Goal: Entertainment & Leisure: Consume media (video, audio)

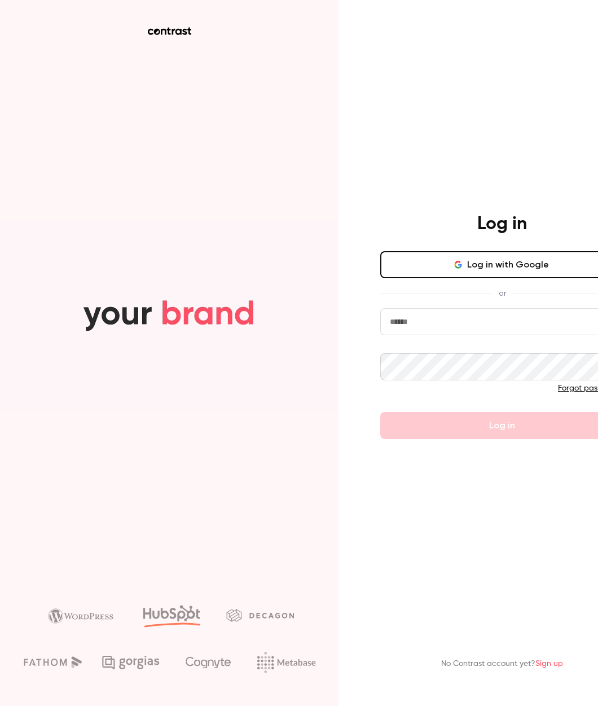
click at [512, 261] on button "Log in with Google" at bounding box center [502, 264] width 244 height 27
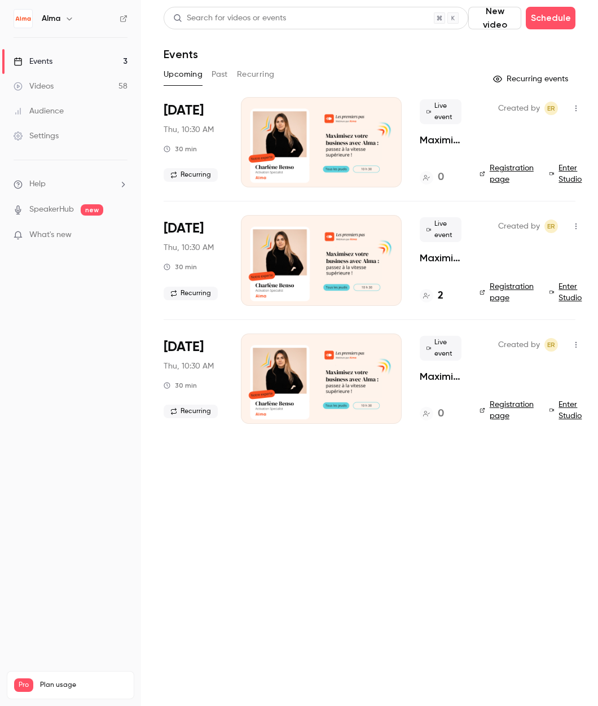
click at [219, 78] on button "Past" at bounding box center [219, 74] width 16 height 18
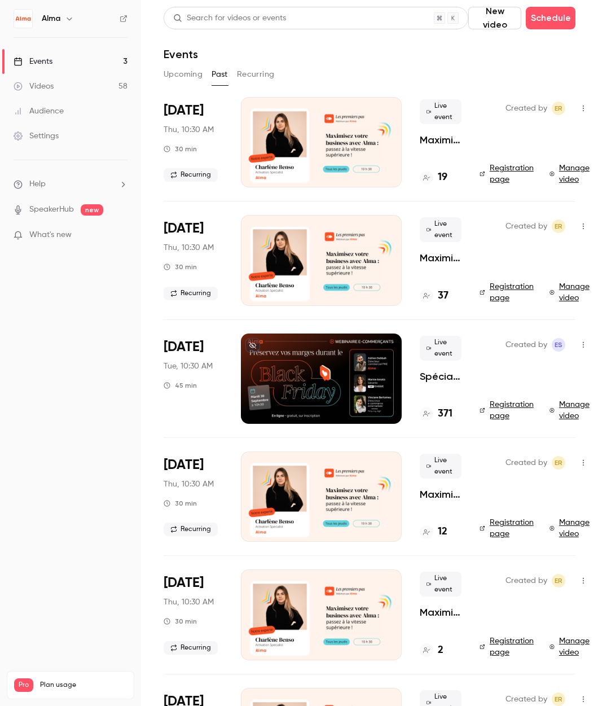
click at [563, 173] on link "Manage video" at bounding box center [570, 173] width 43 height 23
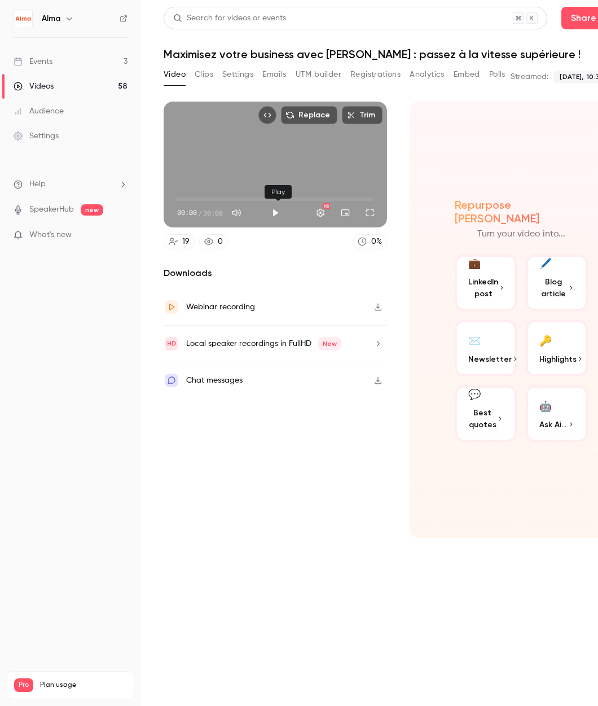
click at [274, 214] on button "Play" at bounding box center [275, 212] width 23 height 23
click at [374, 217] on button "Full screen" at bounding box center [370, 212] width 23 height 23
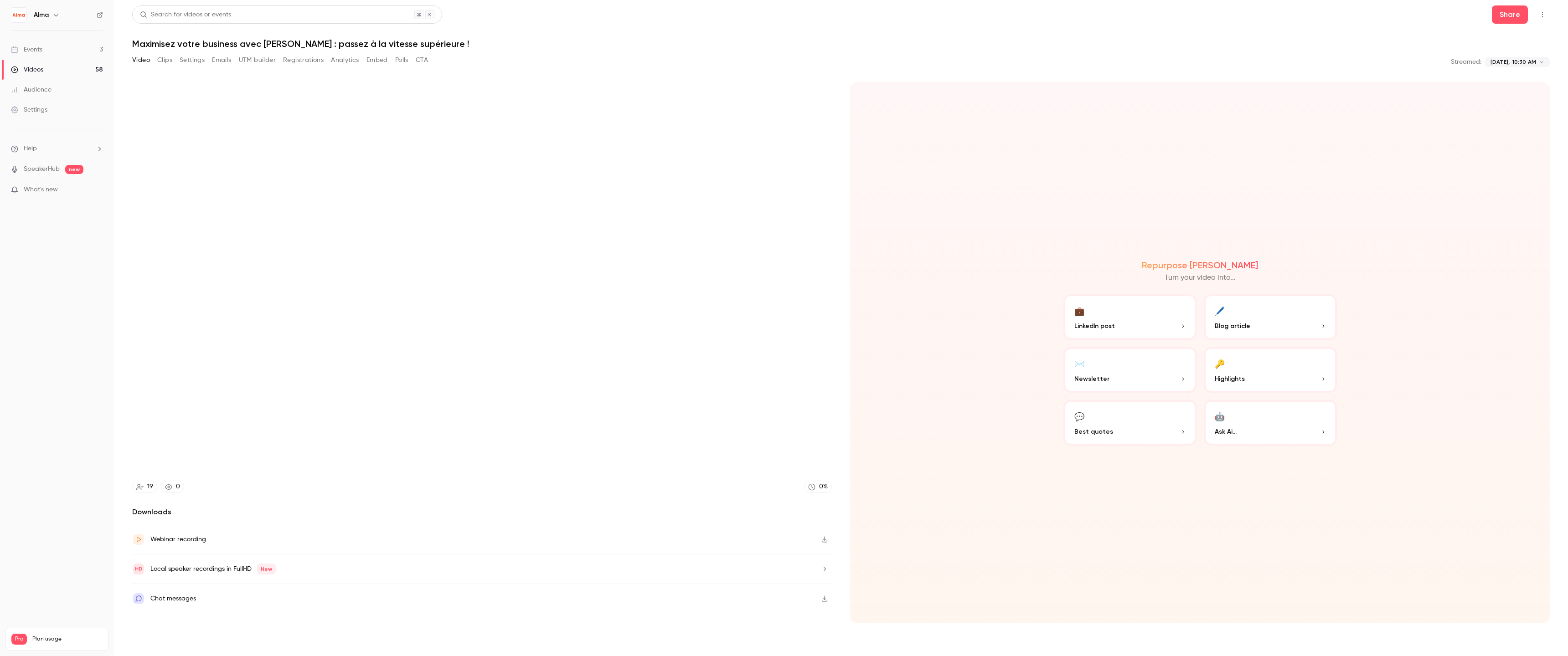
type input "***"
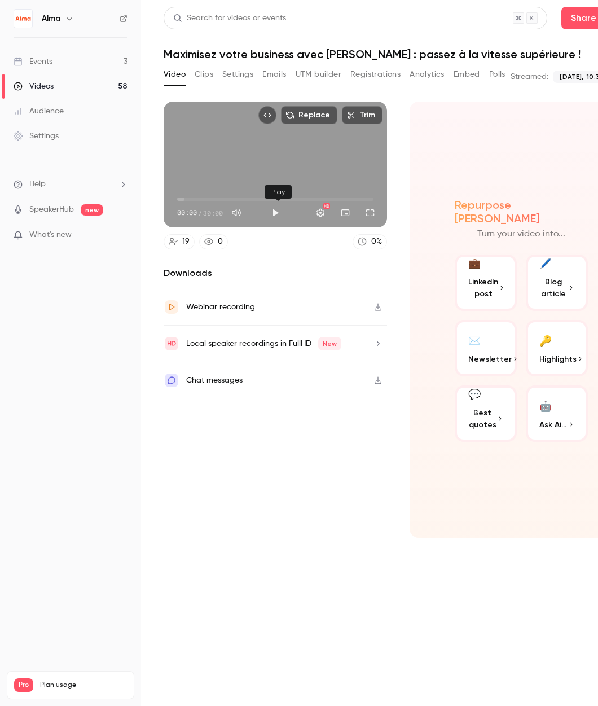
click at [280, 215] on button "Play" at bounding box center [275, 212] width 23 height 23
click at [191, 201] on span "02:00" at bounding box center [275, 199] width 196 height 18
click at [373, 216] on button "Full screen" at bounding box center [370, 212] width 23 height 23
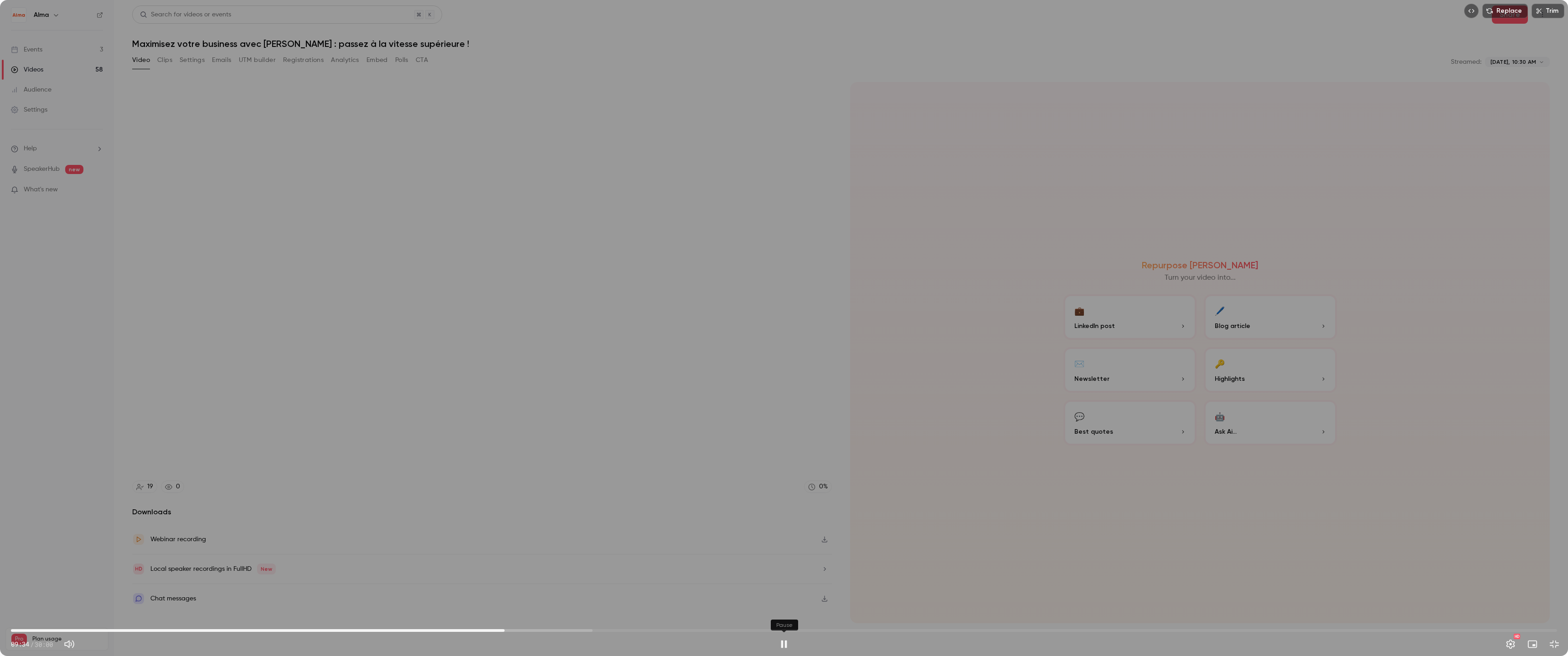
click at [483, 570] on button "Pause" at bounding box center [784, 644] width 19 height 19
type input "*****"
